Goal: Entertainment & Leisure: Consume media (video, audio)

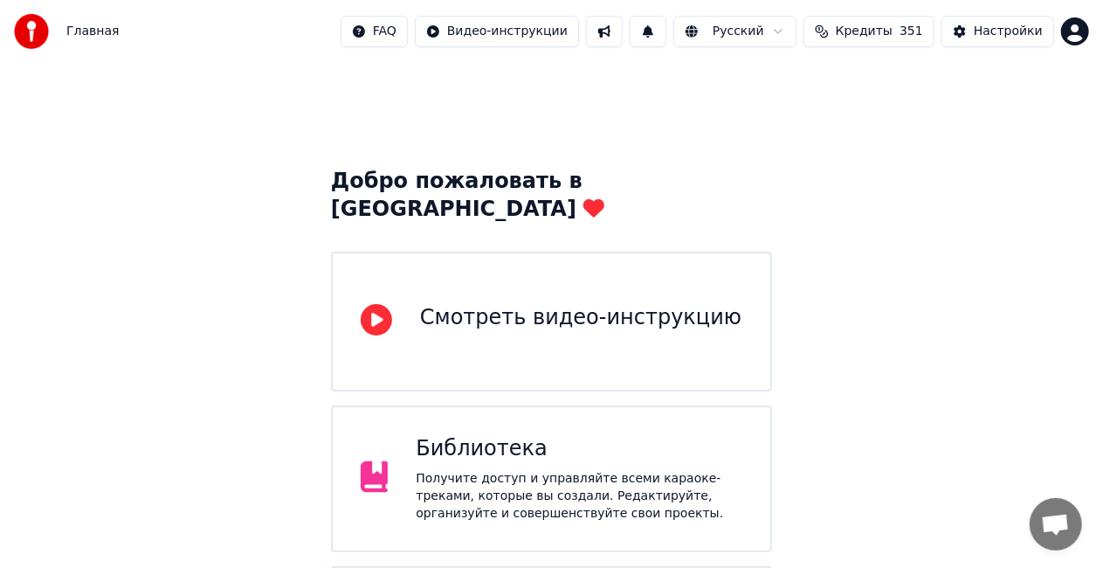
click at [564, 435] on div "Библиотека" at bounding box center [579, 449] width 327 height 28
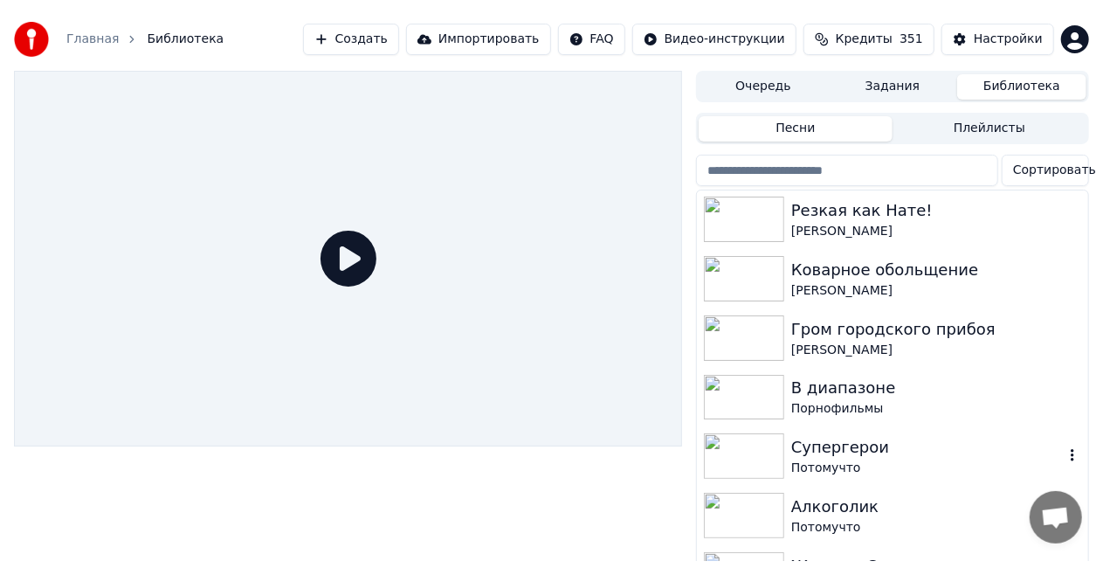
scroll to position [1223, 0]
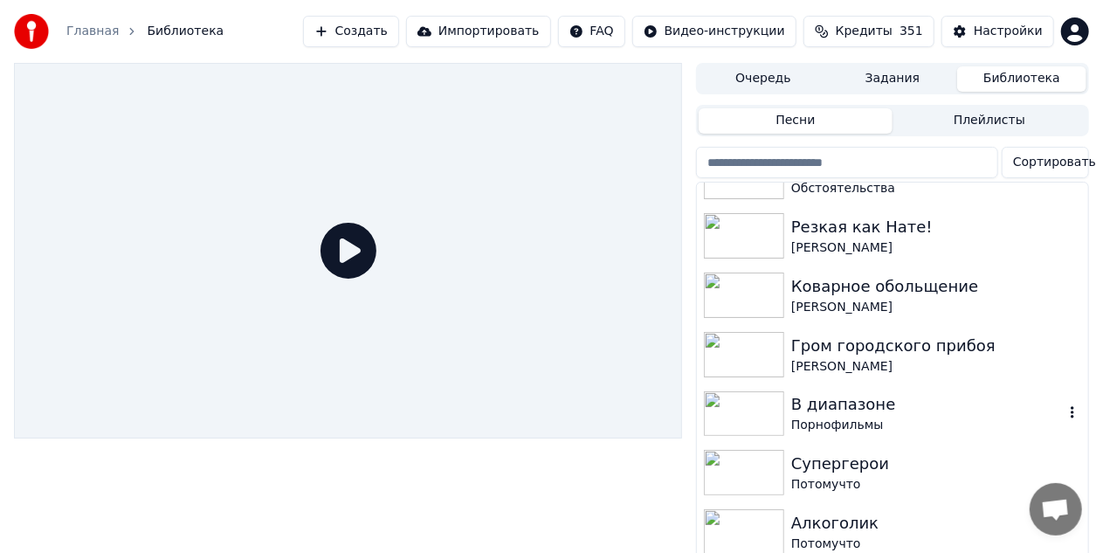
click at [818, 406] on div "В диапазоне" at bounding box center [927, 404] width 272 height 24
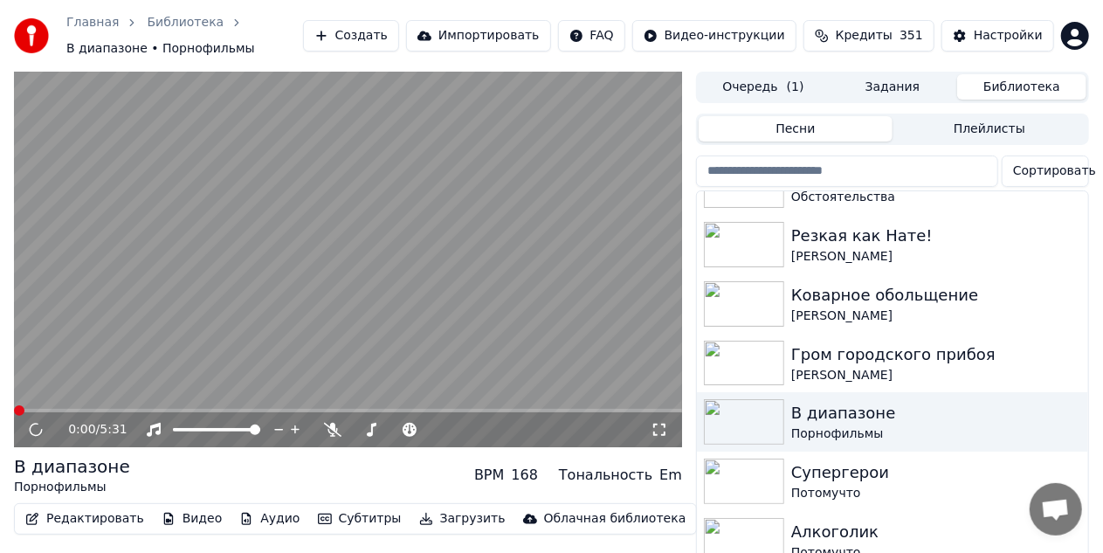
click at [657, 429] on icon at bounding box center [659, 430] width 17 height 14
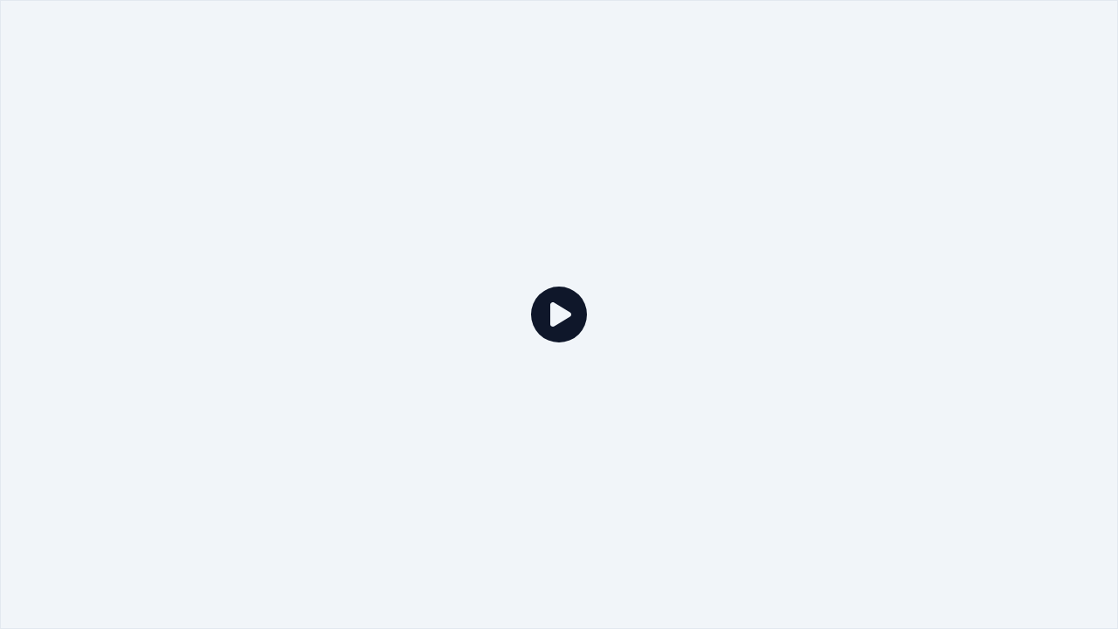
click at [664, 319] on div at bounding box center [559, 314] width 1118 height 629
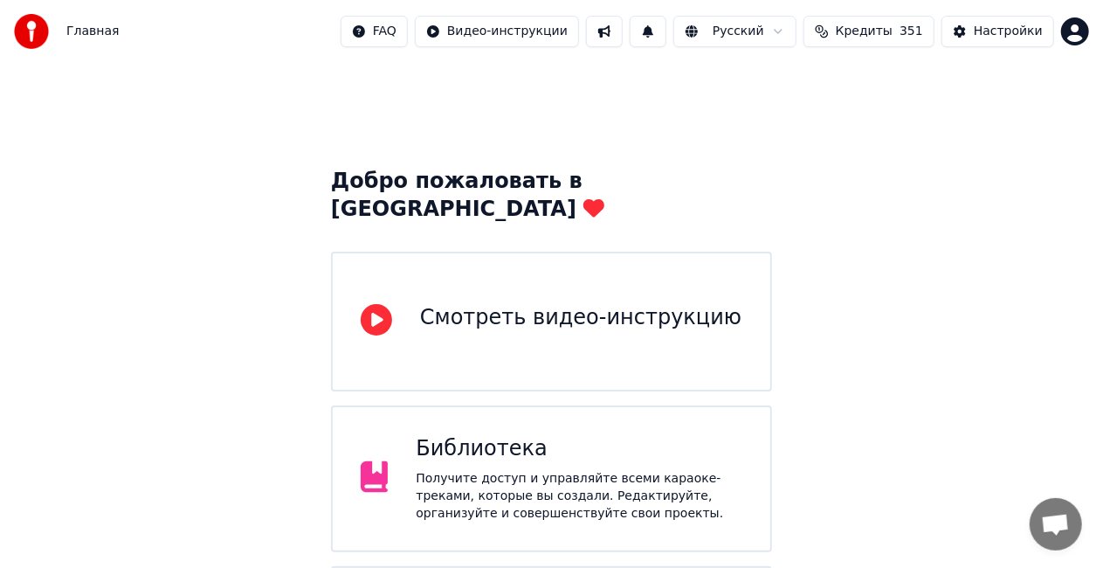
click at [641, 440] on div "Библиотека Получите доступ и управляйте всеми караоке-треками, которые вы созда…" at bounding box center [579, 478] width 327 height 87
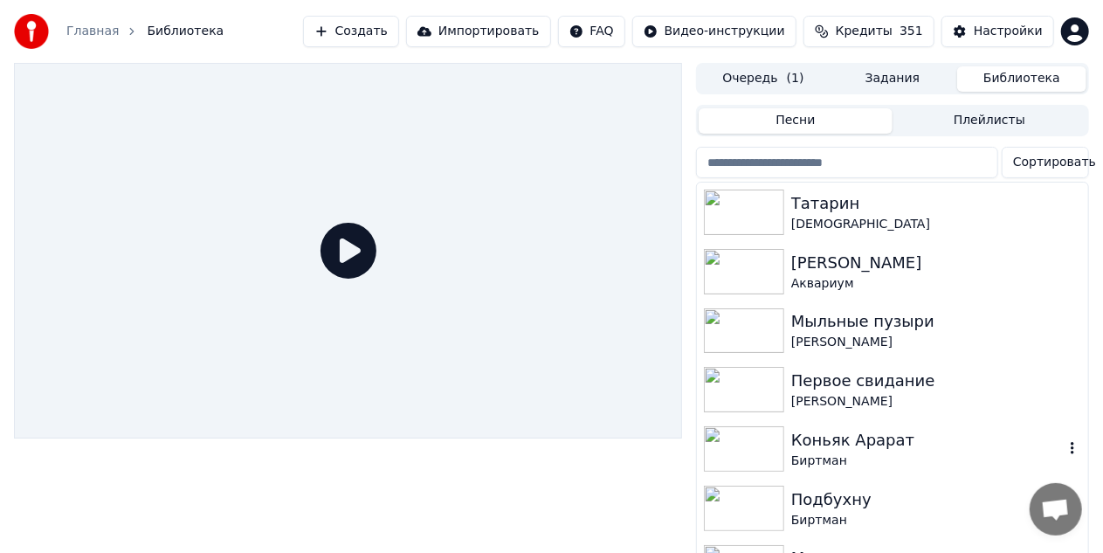
click at [793, 436] on div "Коньяк Арарат" at bounding box center [927, 440] width 272 height 24
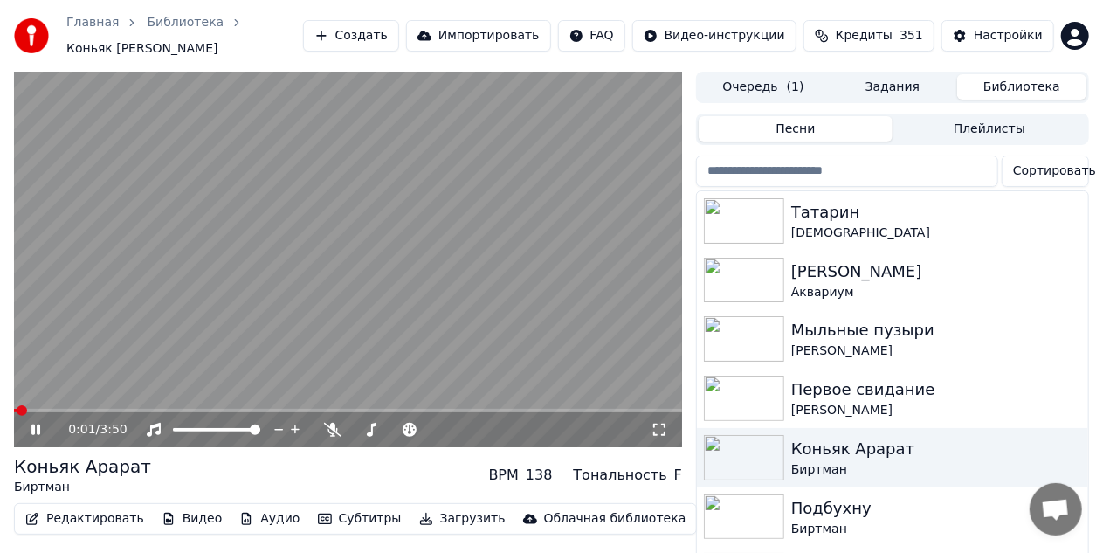
click at [660, 436] on icon at bounding box center [659, 430] width 17 height 14
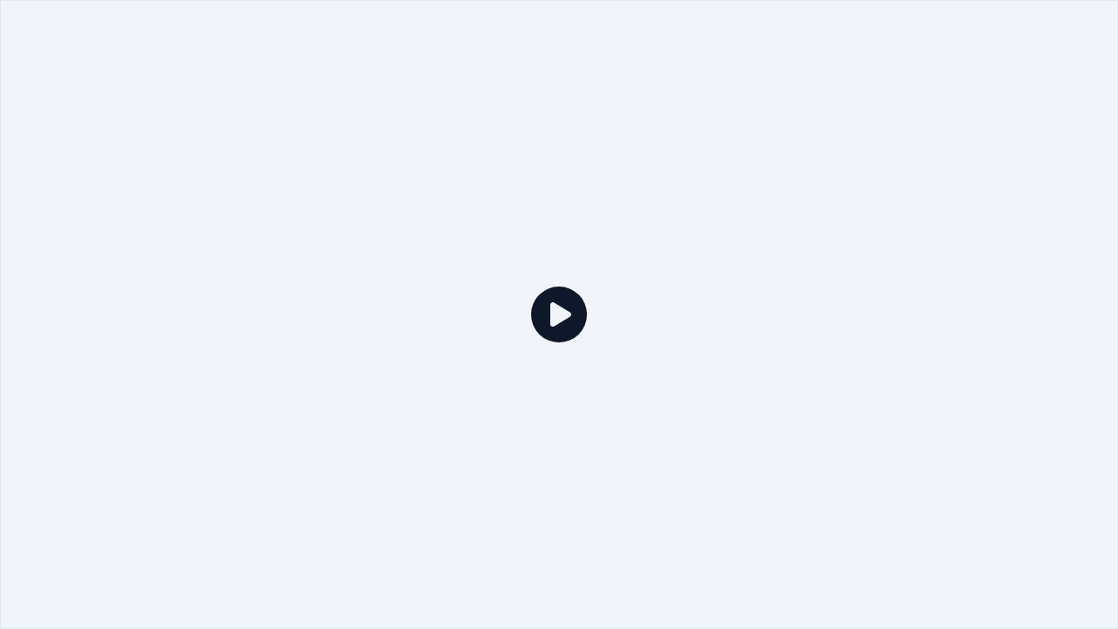
click at [1000, 503] on div at bounding box center [559, 314] width 1118 height 629
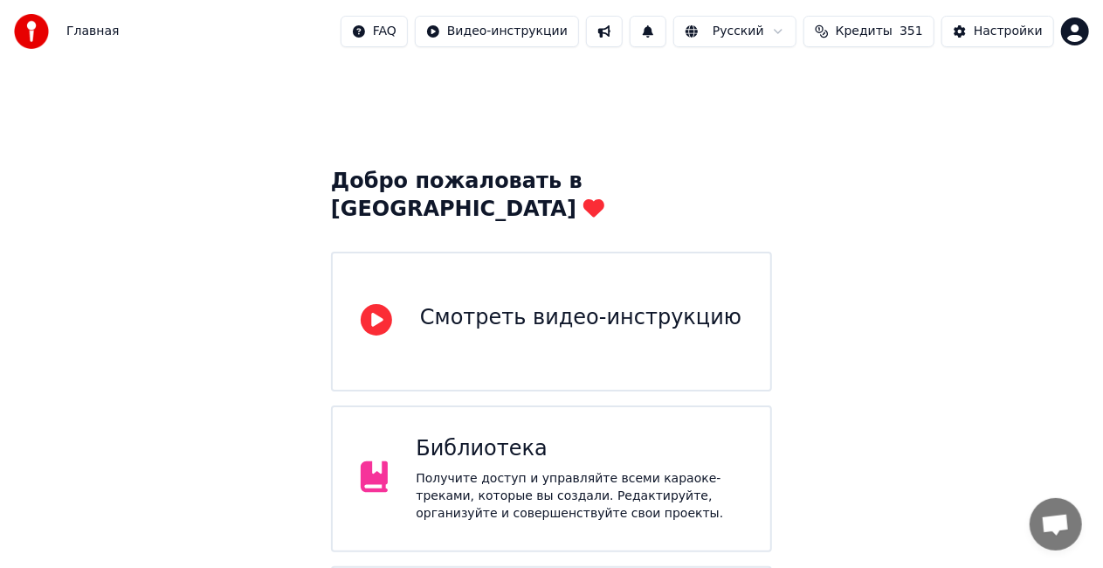
click at [705, 470] on div "Получите доступ и управляйте всеми караоке-треками, которые вы создали. Редакти…" at bounding box center [579, 496] width 327 height 52
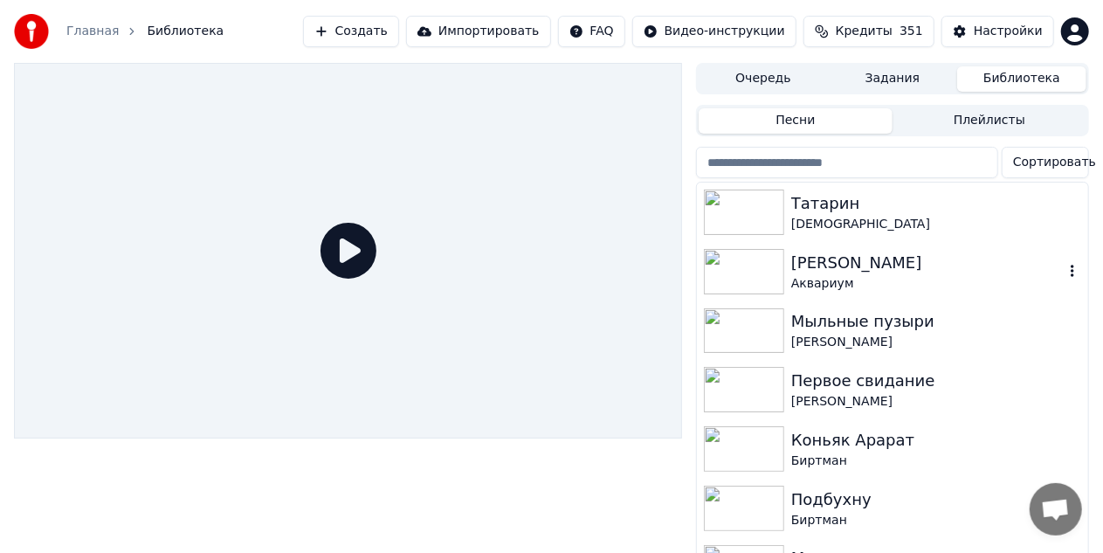
click at [747, 256] on img at bounding box center [744, 271] width 80 height 45
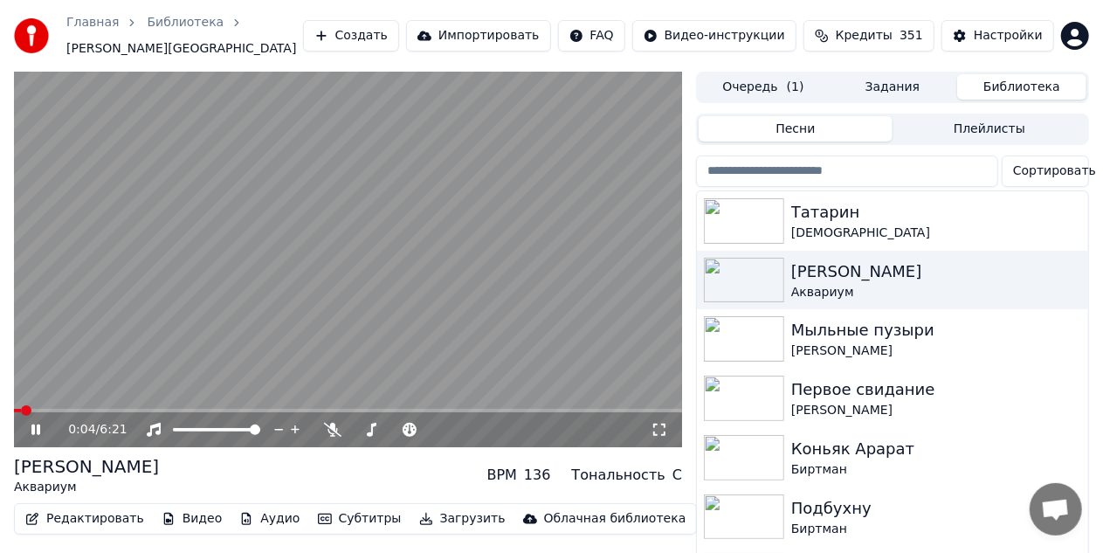
click at [657, 435] on icon at bounding box center [659, 430] width 12 height 12
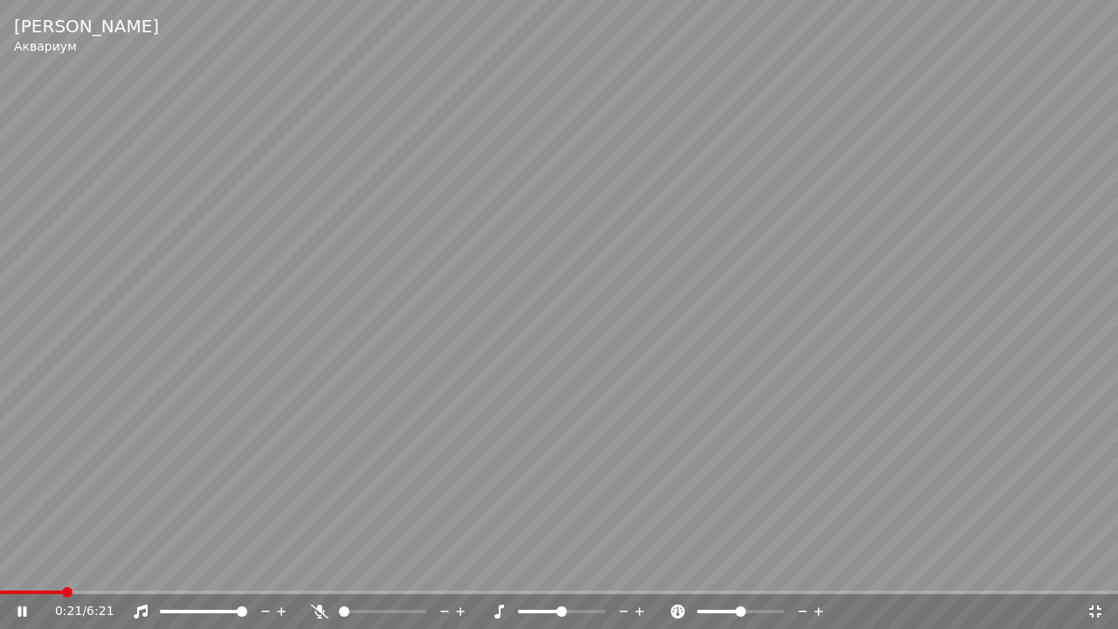
click at [723, 438] on video at bounding box center [559, 314] width 1118 height 629
click at [1093, 567] on icon at bounding box center [1094, 611] width 17 height 14
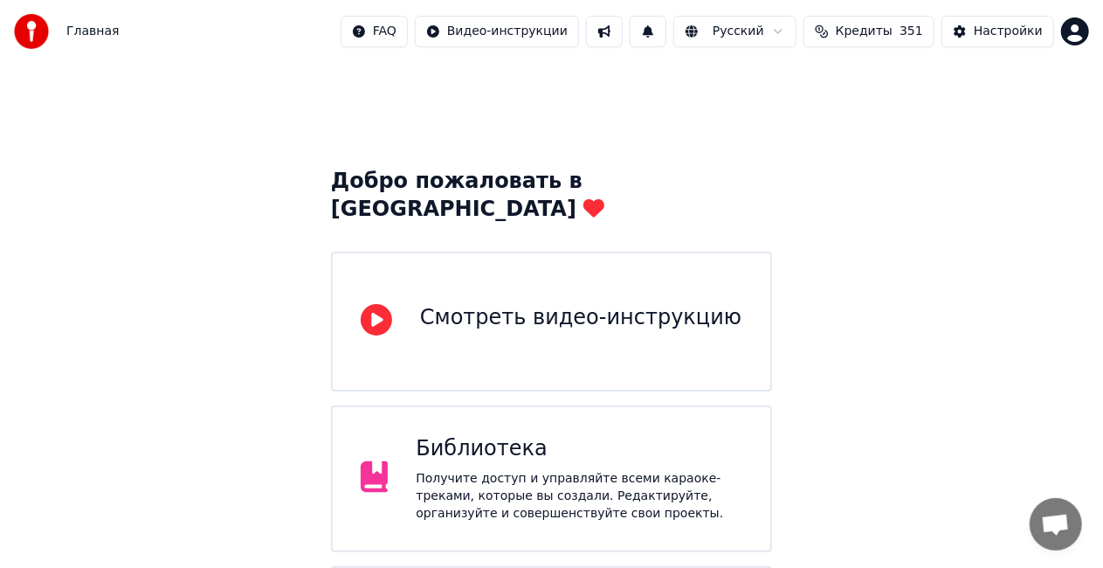
click at [639, 405] on div "Библиотека Получите доступ и управляйте всеми караоке-треками, которые вы созда…" at bounding box center [551, 478] width 441 height 147
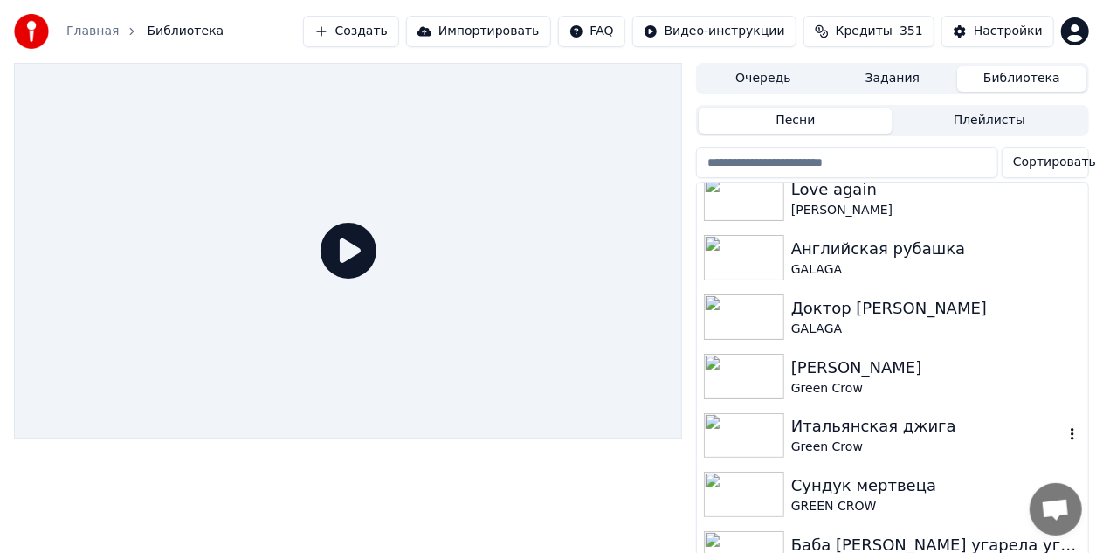
scroll to position [2533, 0]
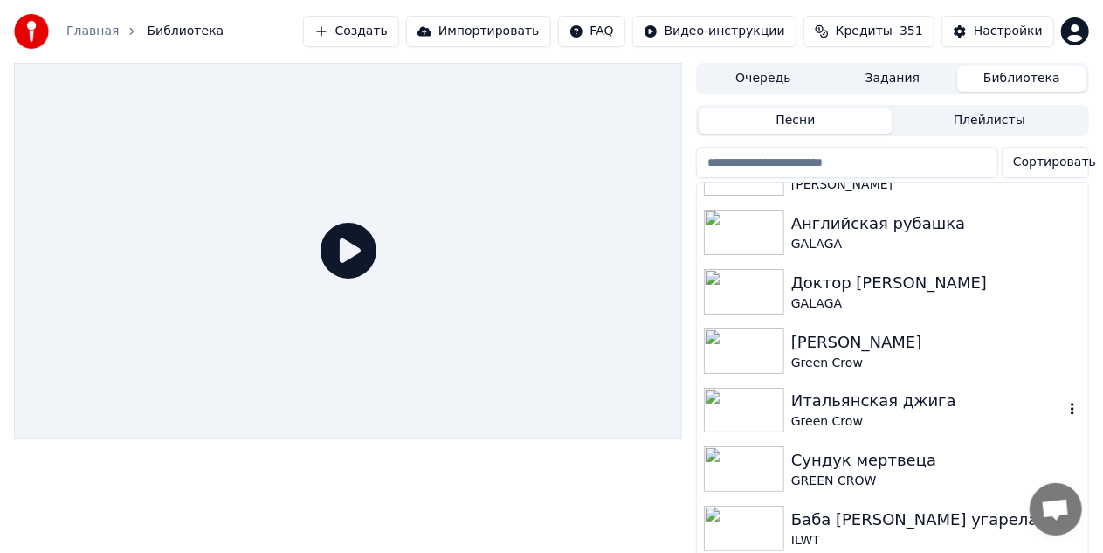
click at [941, 417] on div "Green Crow" at bounding box center [927, 421] width 272 height 17
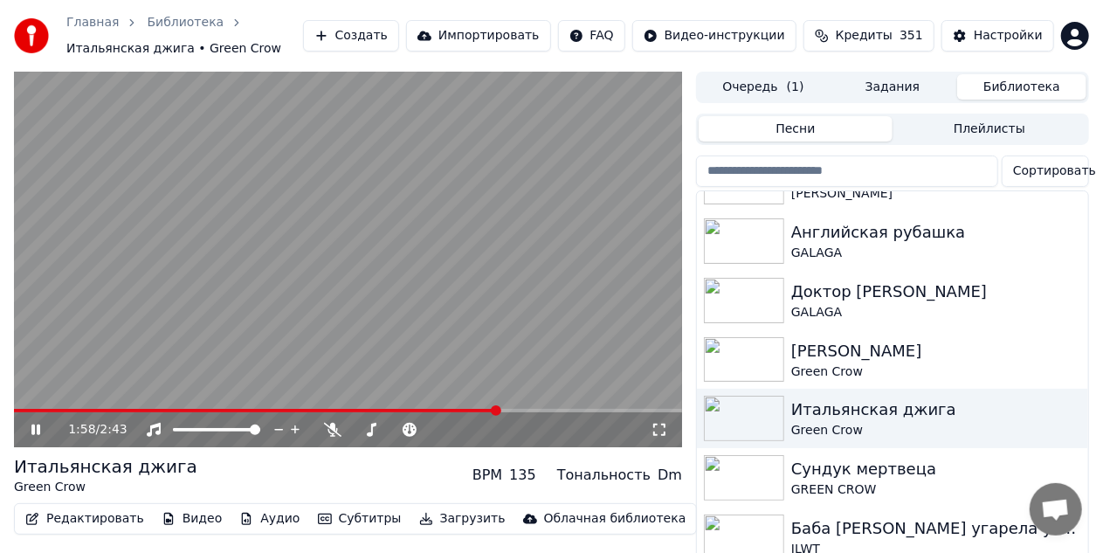
click at [658, 434] on icon at bounding box center [659, 430] width 17 height 14
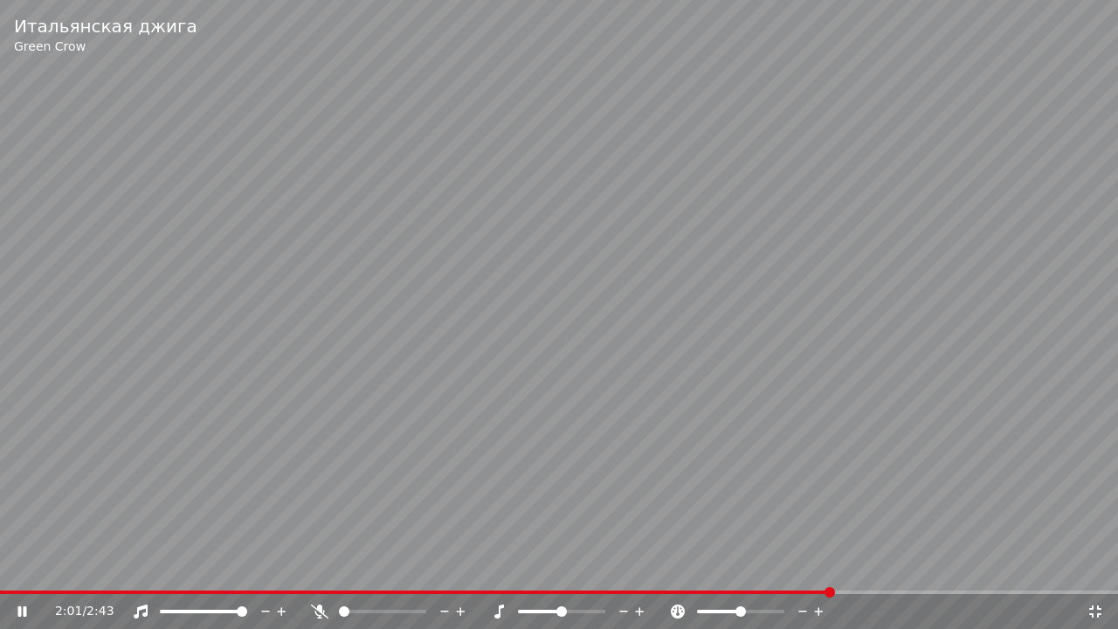
click at [642, 491] on video at bounding box center [559, 314] width 1118 height 629
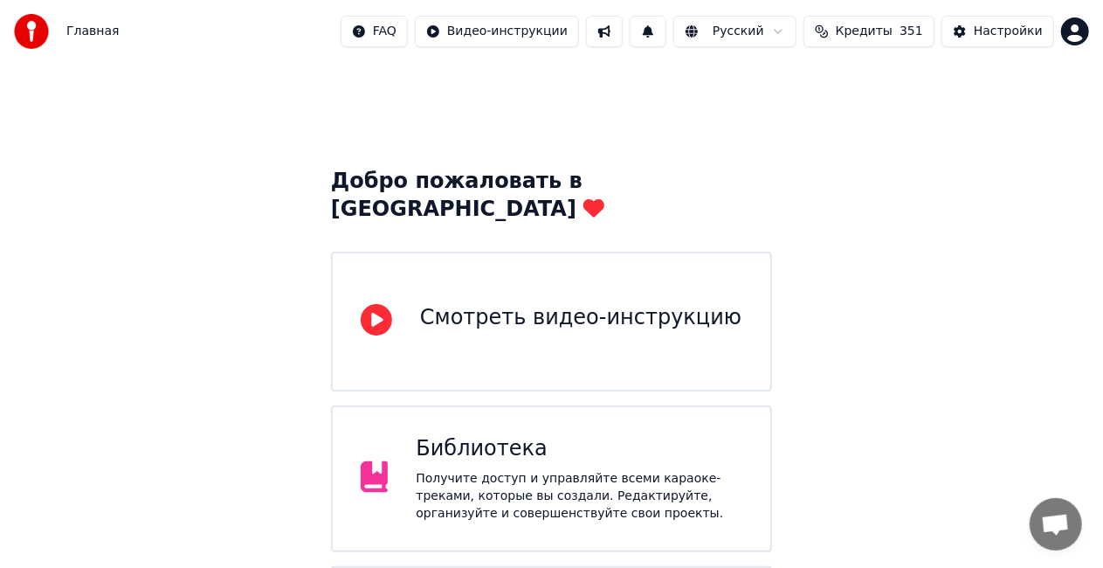
click at [647, 405] on div "Библиотека Получите доступ и управляйте всеми караоке-треками, которые вы созда…" at bounding box center [551, 478] width 441 height 147
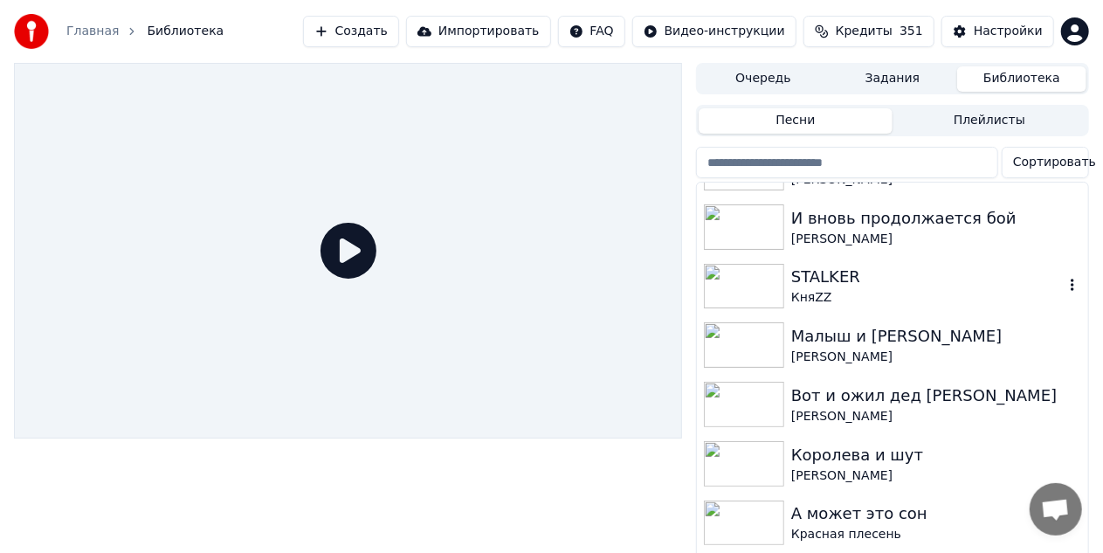
scroll to position [699, 0]
click at [906, 210] on div "И вновь продолжается бой" at bounding box center [927, 217] width 272 height 24
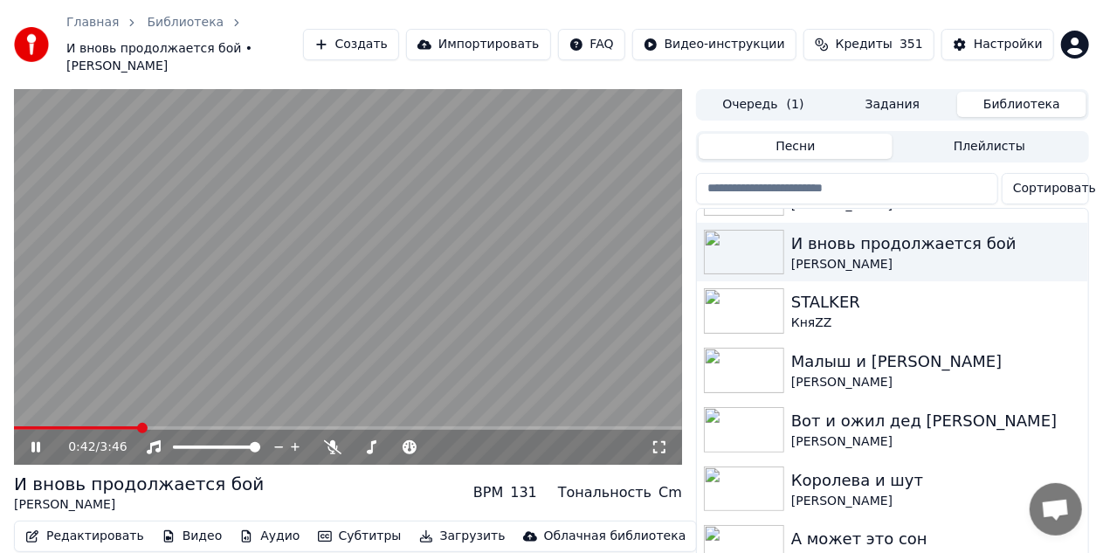
click at [360, 204] on video at bounding box center [348, 277] width 668 height 376
click at [823, 355] on div "Малыш и Карлсон" at bounding box center [927, 361] width 272 height 24
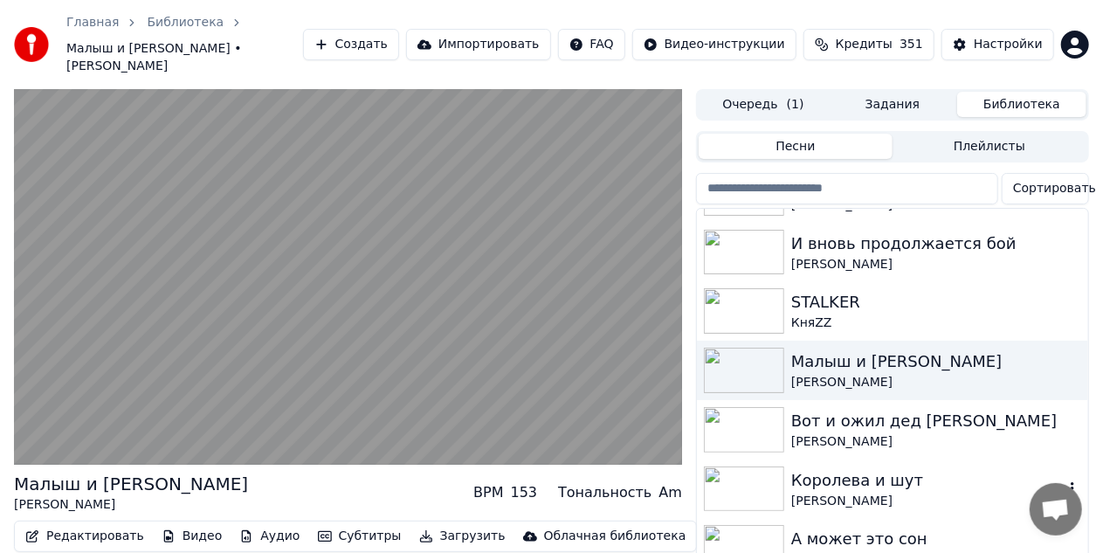
click at [834, 468] on div "Королева и шут" at bounding box center [927, 480] width 272 height 24
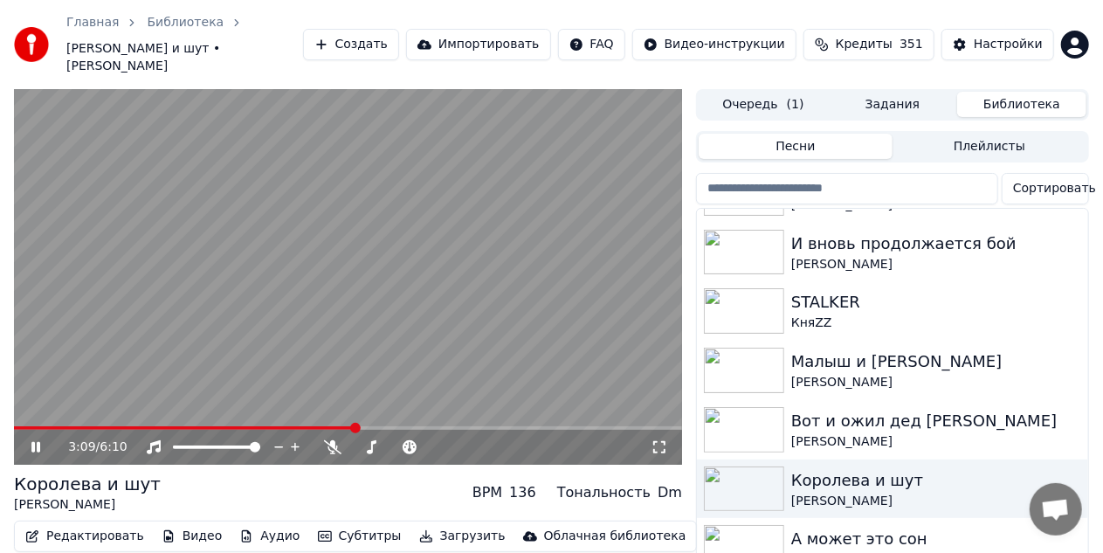
click at [302, 341] on video at bounding box center [348, 277] width 668 height 376
